Goal: Task Accomplishment & Management: Use online tool/utility

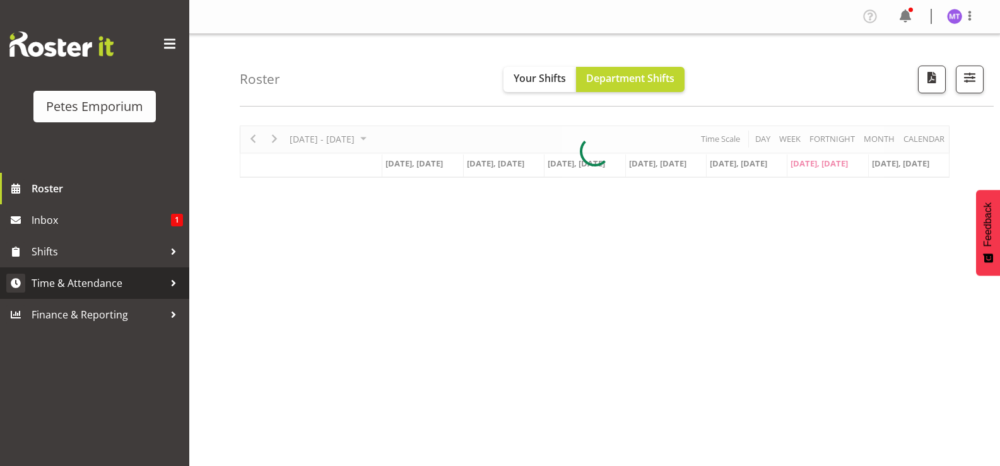
click at [112, 276] on span "Time & Attendance" at bounding box center [98, 283] width 132 height 19
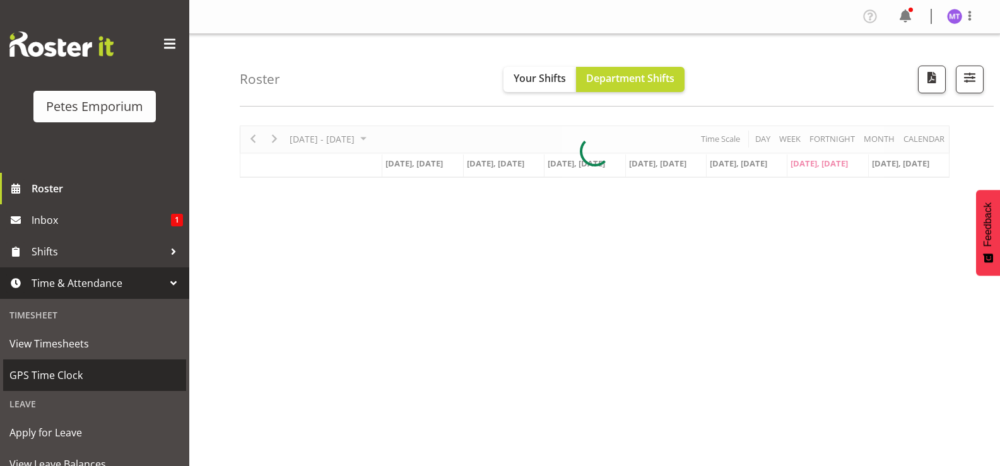
click at [87, 382] on span "GPS Time Clock" at bounding box center [94, 375] width 170 height 19
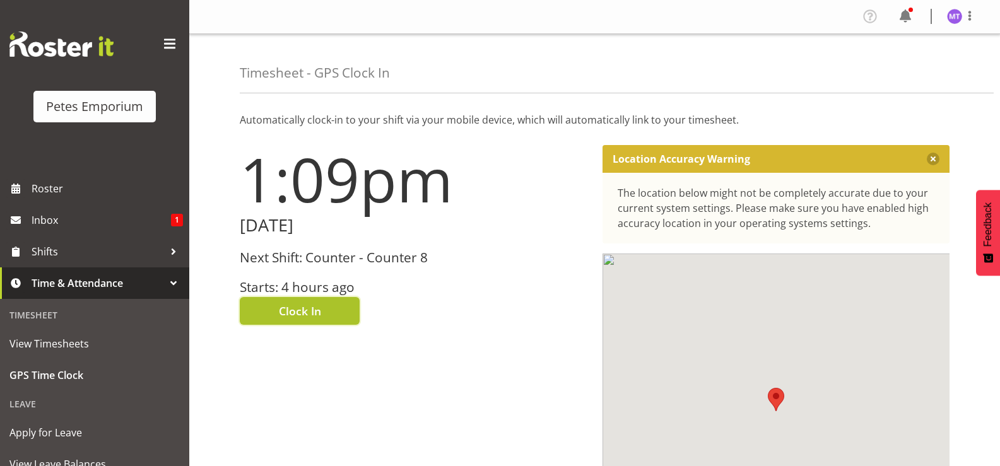
click at [332, 318] on button "Clock In" at bounding box center [300, 311] width 120 height 28
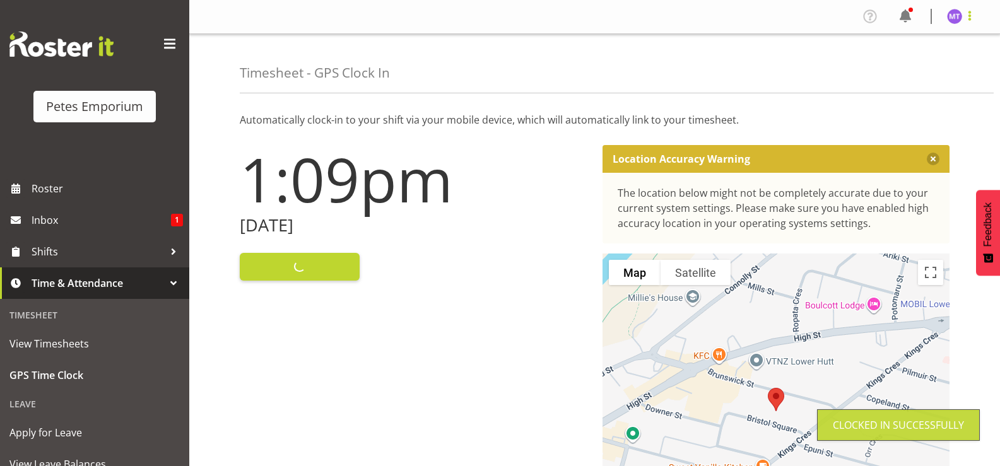
click at [968, 19] on span at bounding box center [969, 15] width 15 height 15
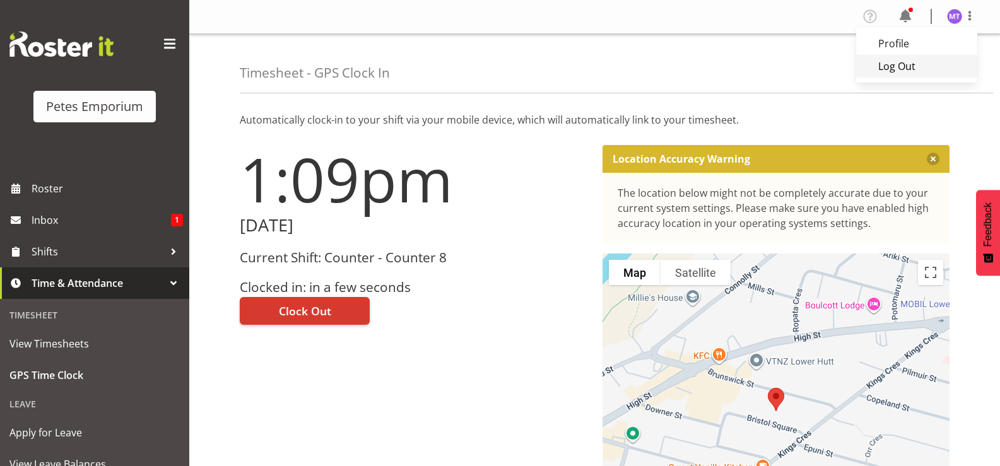
click at [888, 66] on link "Log Out" at bounding box center [916, 66] width 121 height 23
